Goal: Transaction & Acquisition: Register for event/course

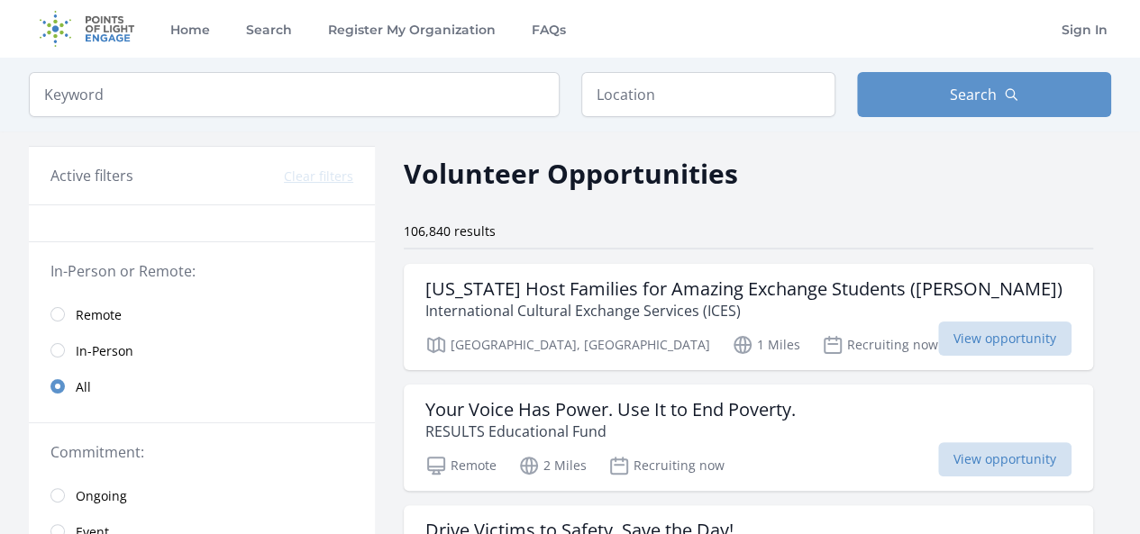
click at [92, 322] on span "Remote" at bounding box center [99, 315] width 46 height 18
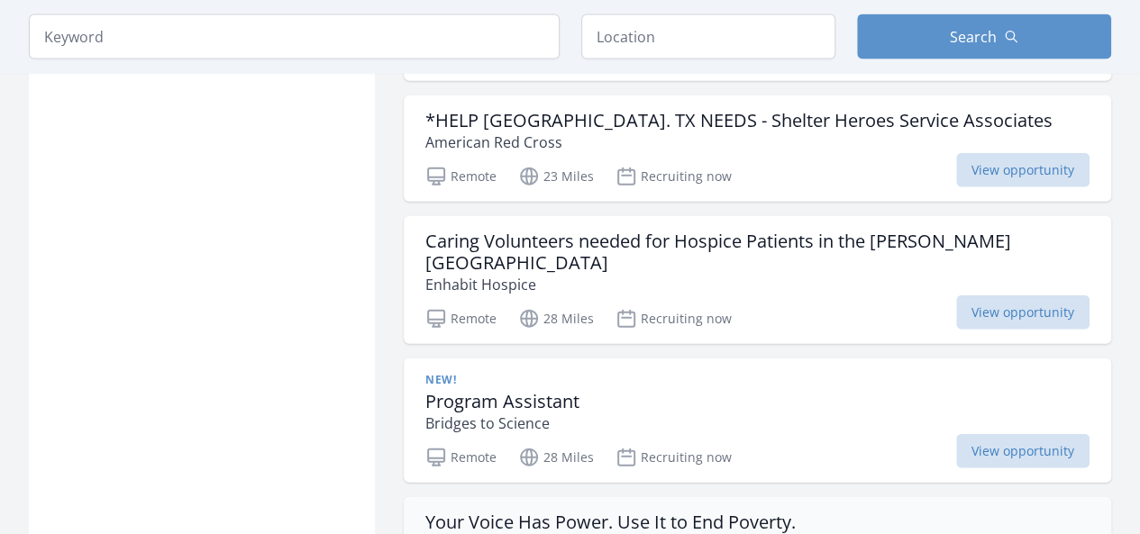
scroll to position [2253, 0]
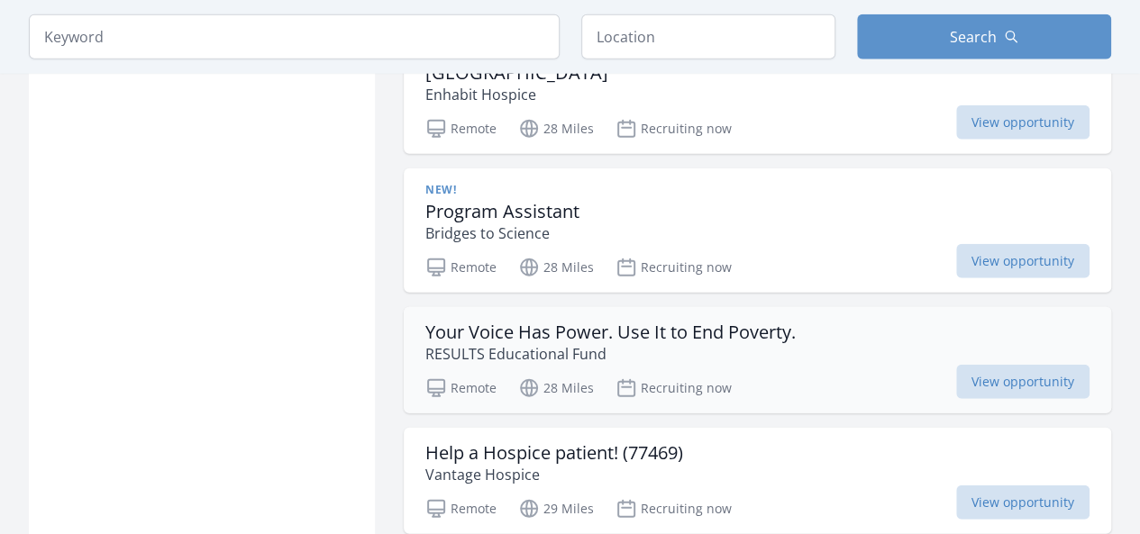
click at [535, 322] on h3 "Your Voice Has Power. Use It to End Poverty." at bounding box center [610, 333] width 370 height 22
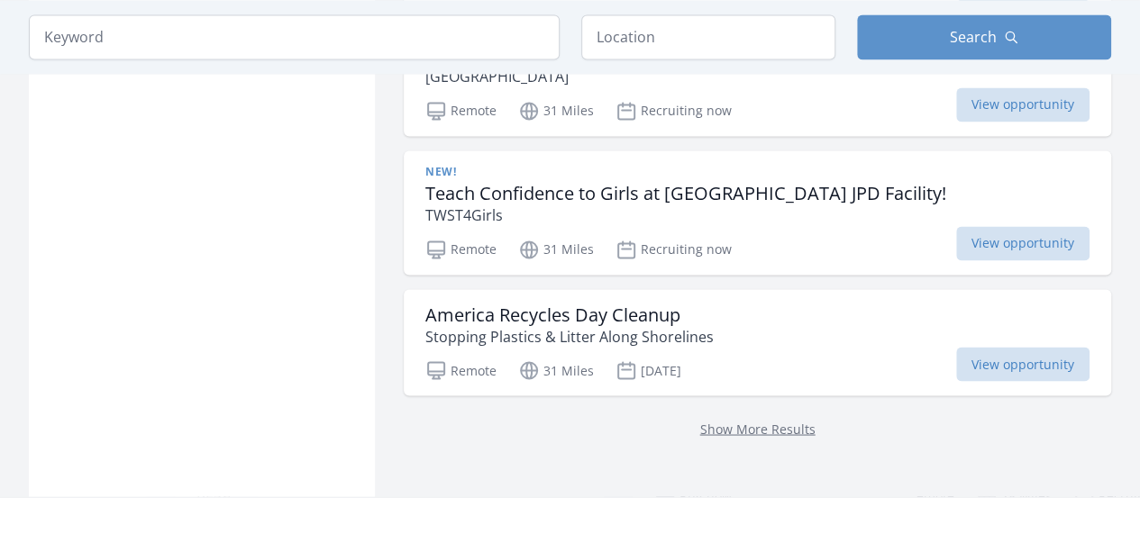
scroll to position [4867, 0]
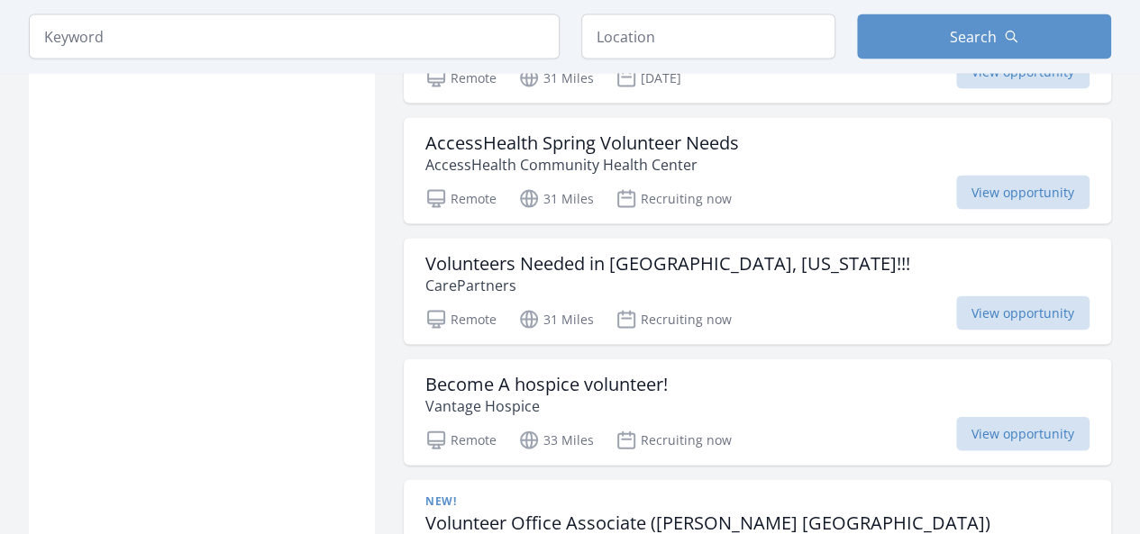
scroll to position [5228, 0]
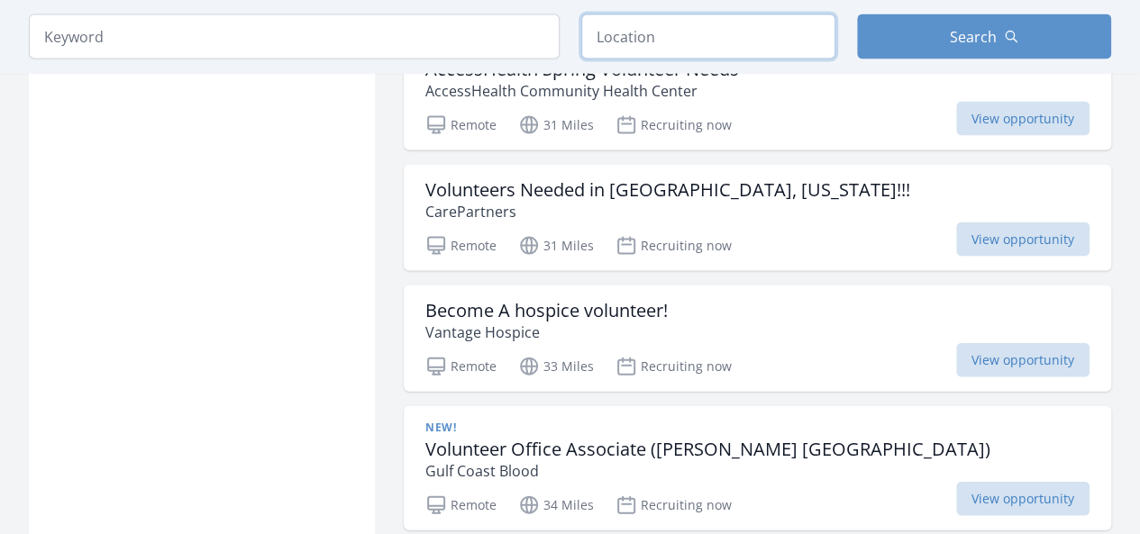
click at [616, 43] on input "text" at bounding box center [708, 36] width 254 height 45
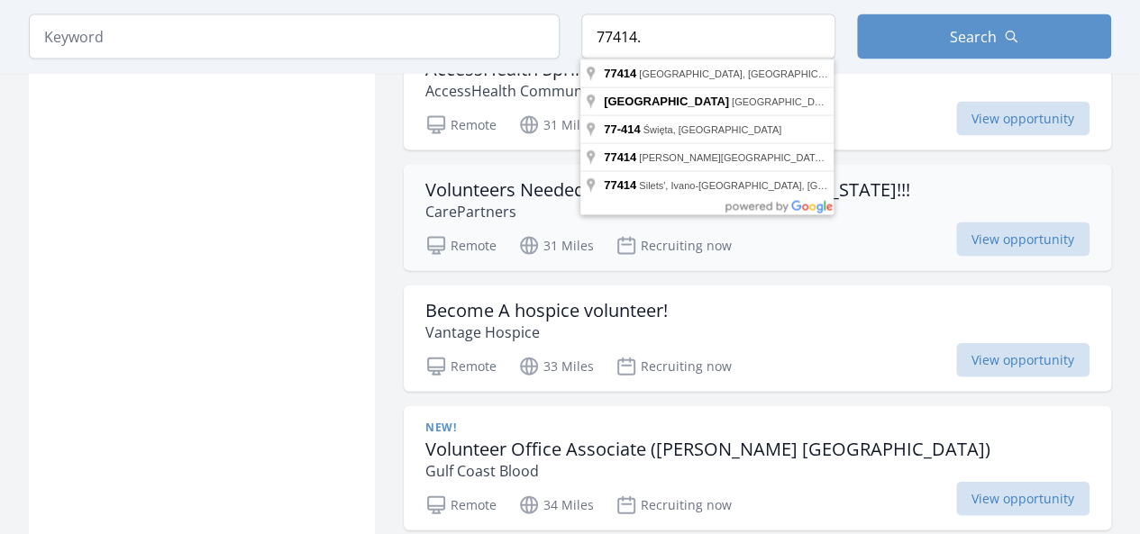
type input "Bay City, TX, USA"
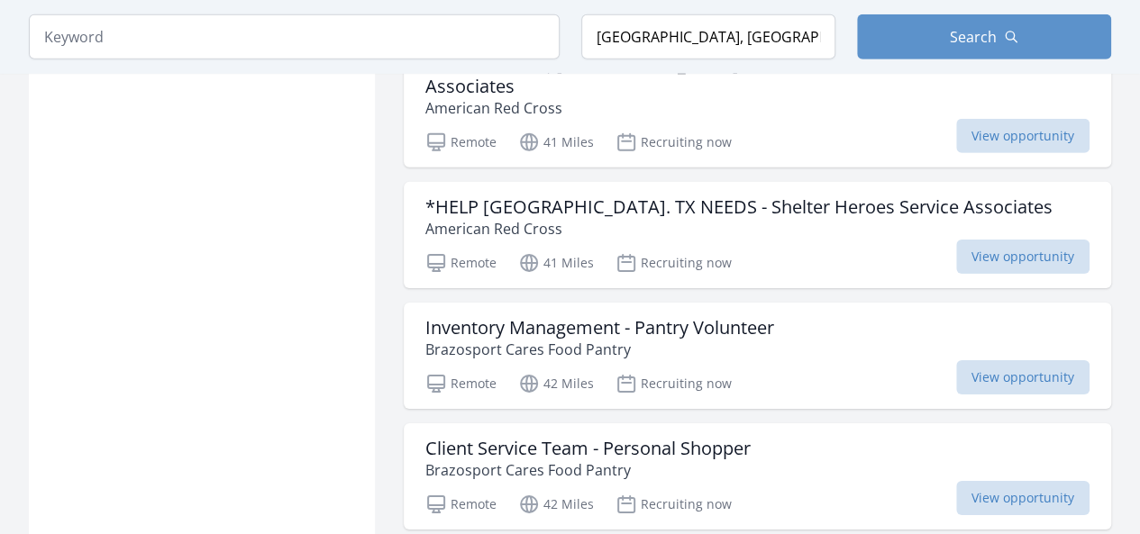
scroll to position [2243, 0]
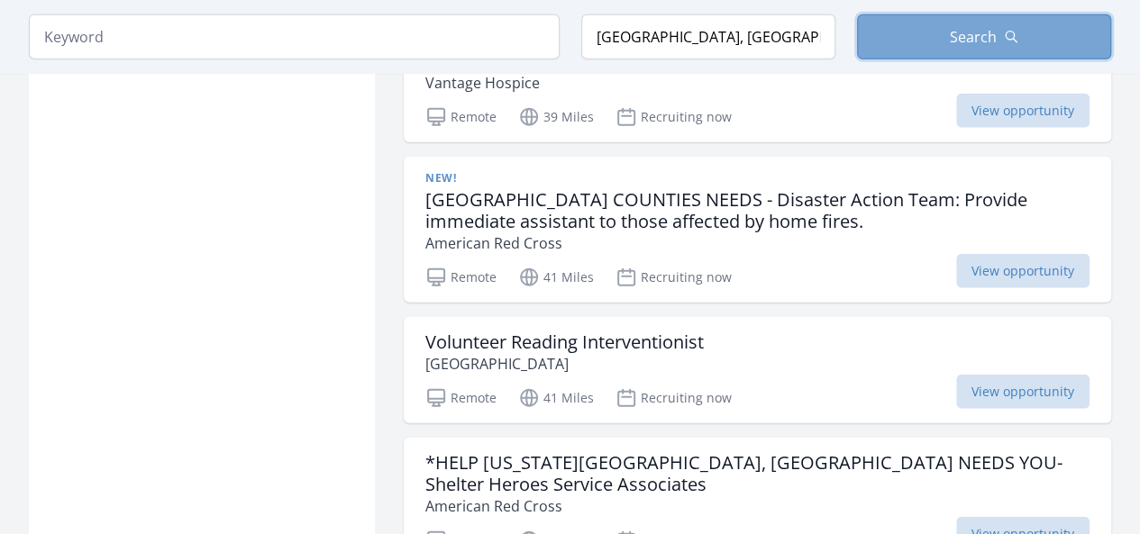
click at [949, 24] on button "Search" at bounding box center [984, 36] width 254 height 45
click at [977, 36] on span "Search" at bounding box center [973, 37] width 47 height 22
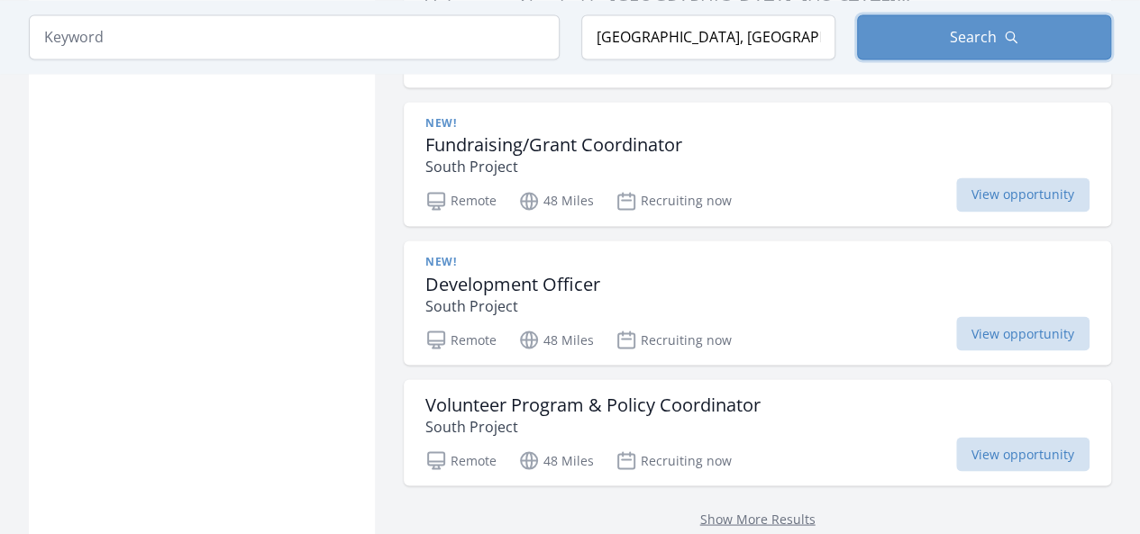
scroll to position [5128, 0]
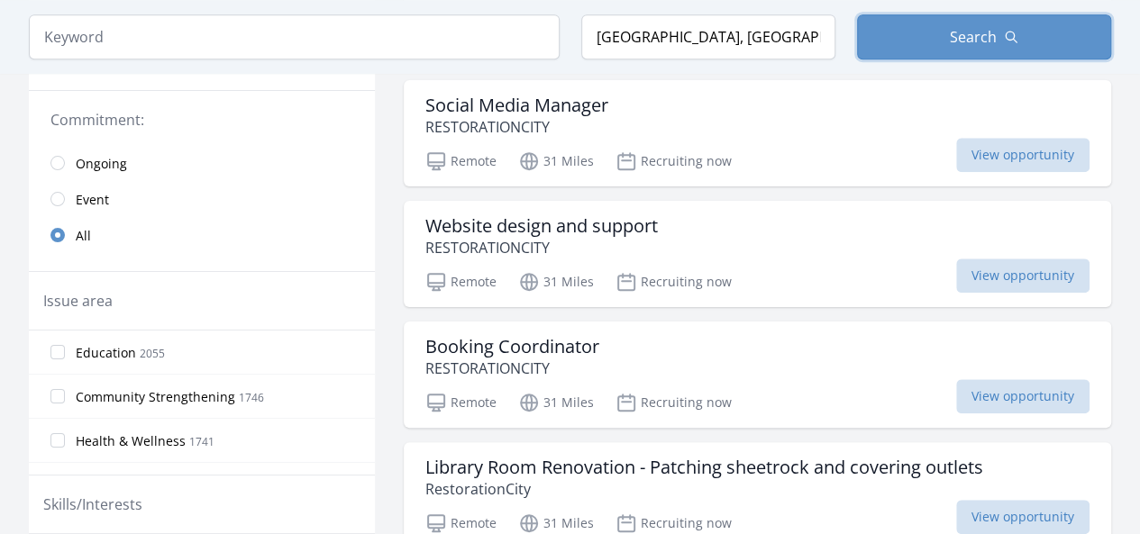
scroll to position [451, 0]
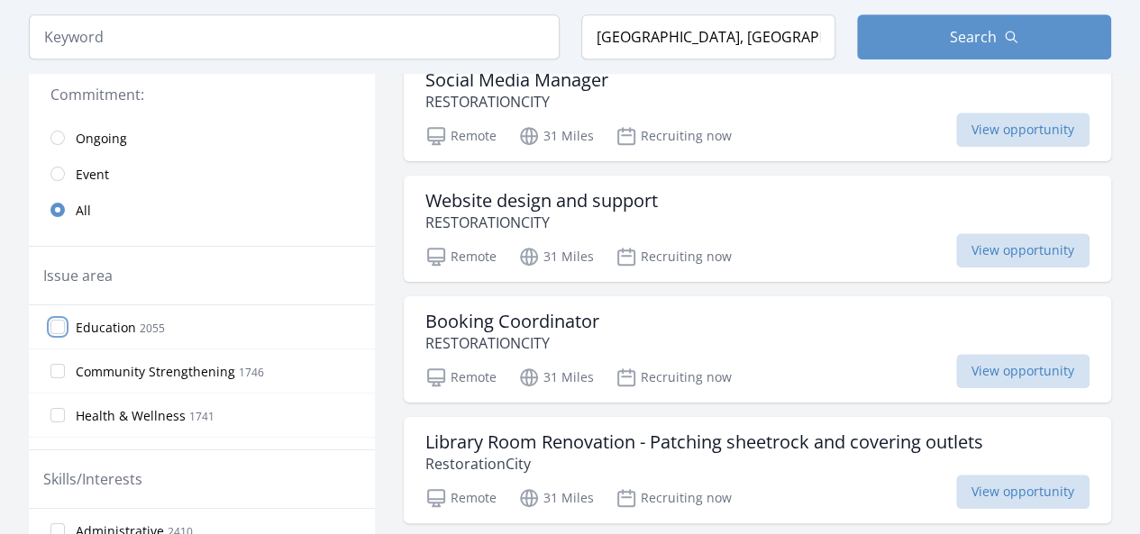
click at [59, 322] on input "Education 2055" at bounding box center [57, 327] width 14 height 14
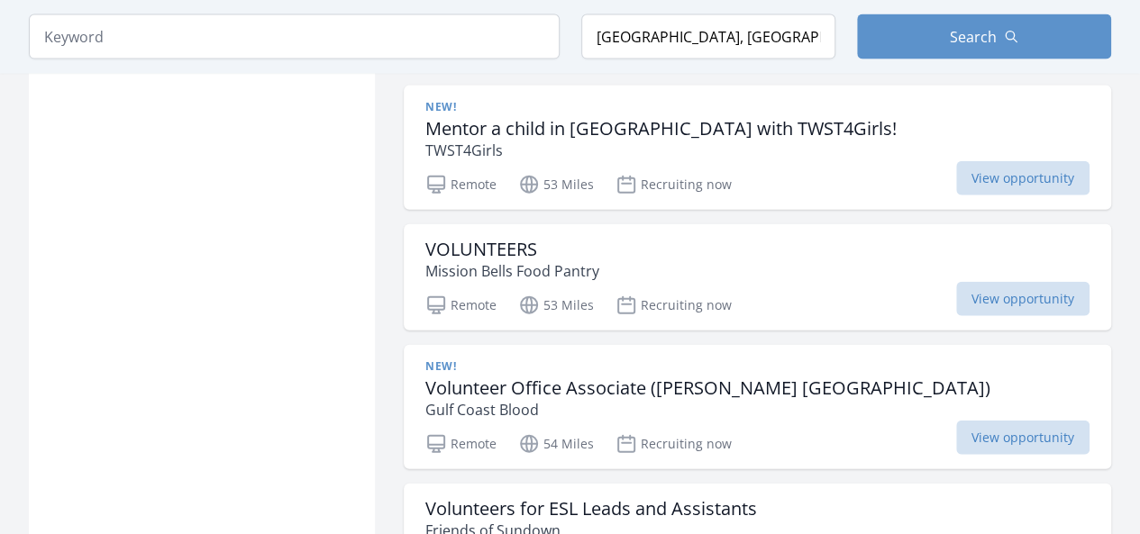
scroll to position [2073, 0]
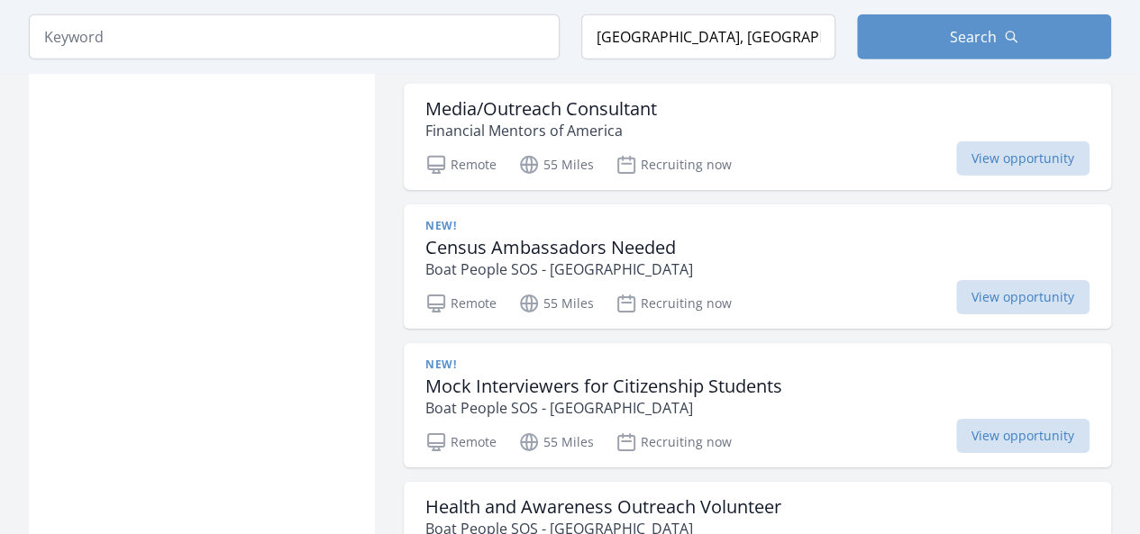
scroll to position [2884, 0]
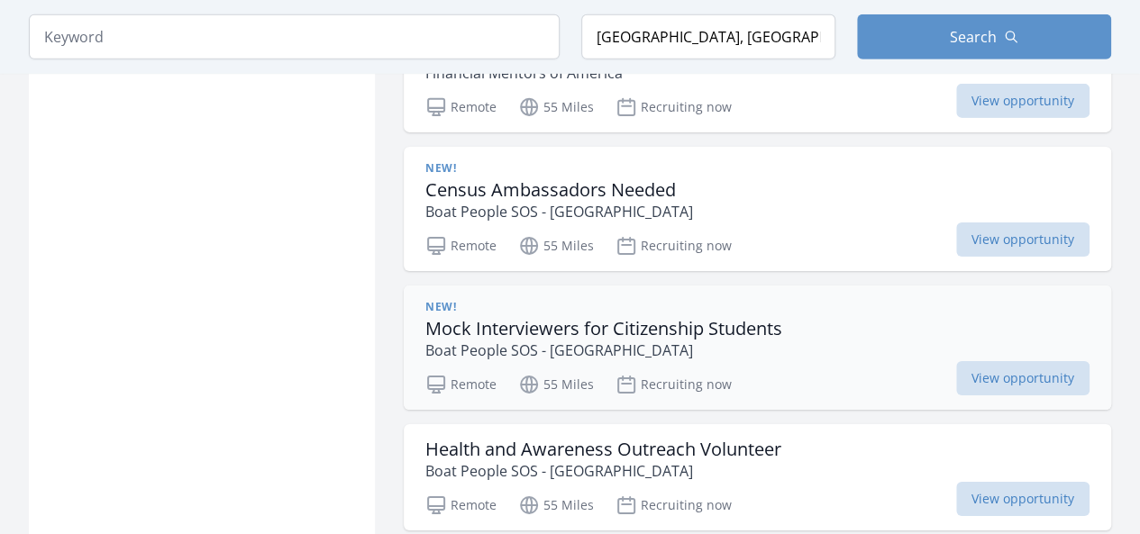
click at [568, 318] on h3 "Mock Interviewers for Citizenship Students" at bounding box center [603, 329] width 357 height 22
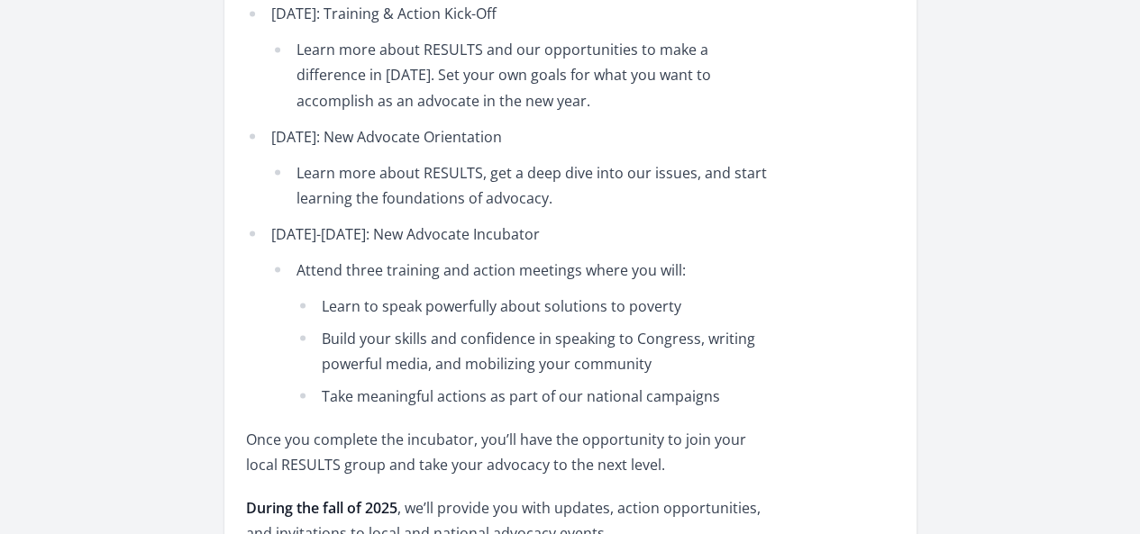
scroll to position [1622, 0]
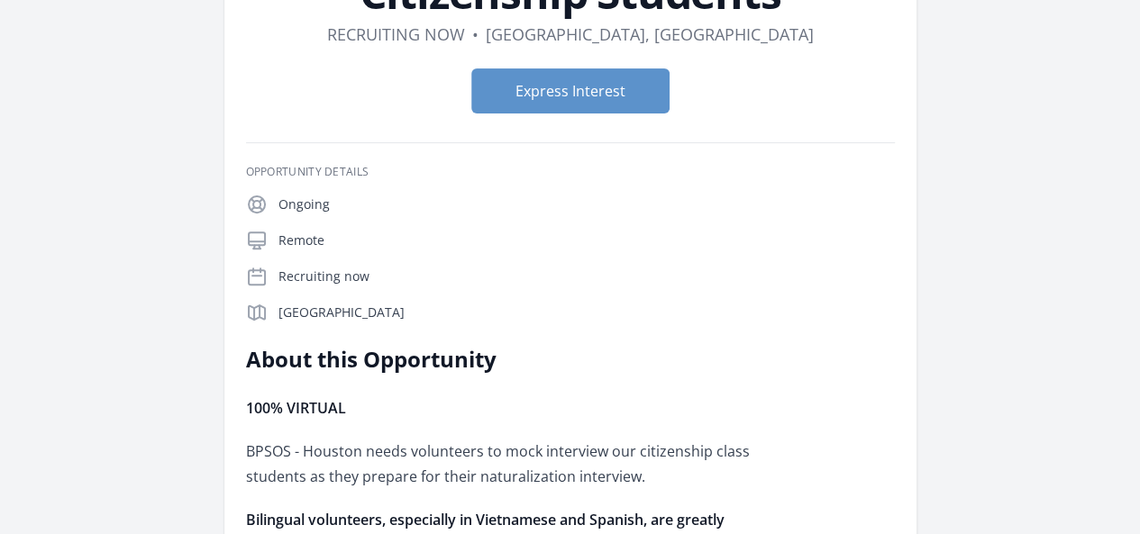
scroll to position [180, 0]
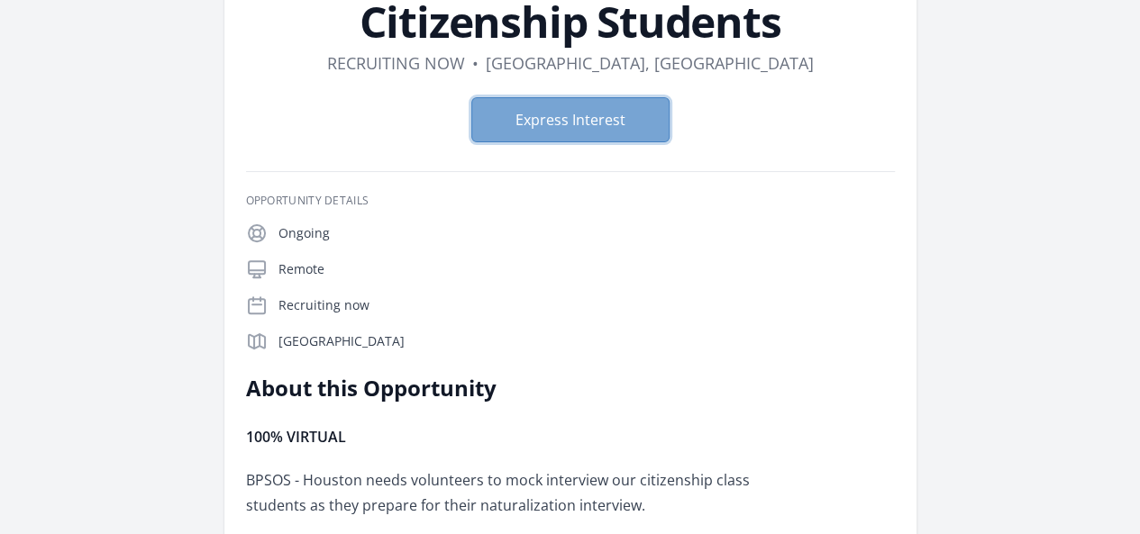
click at [562, 118] on button "Express Interest" at bounding box center [570, 119] width 198 height 45
